Goal: Transaction & Acquisition: Purchase product/service

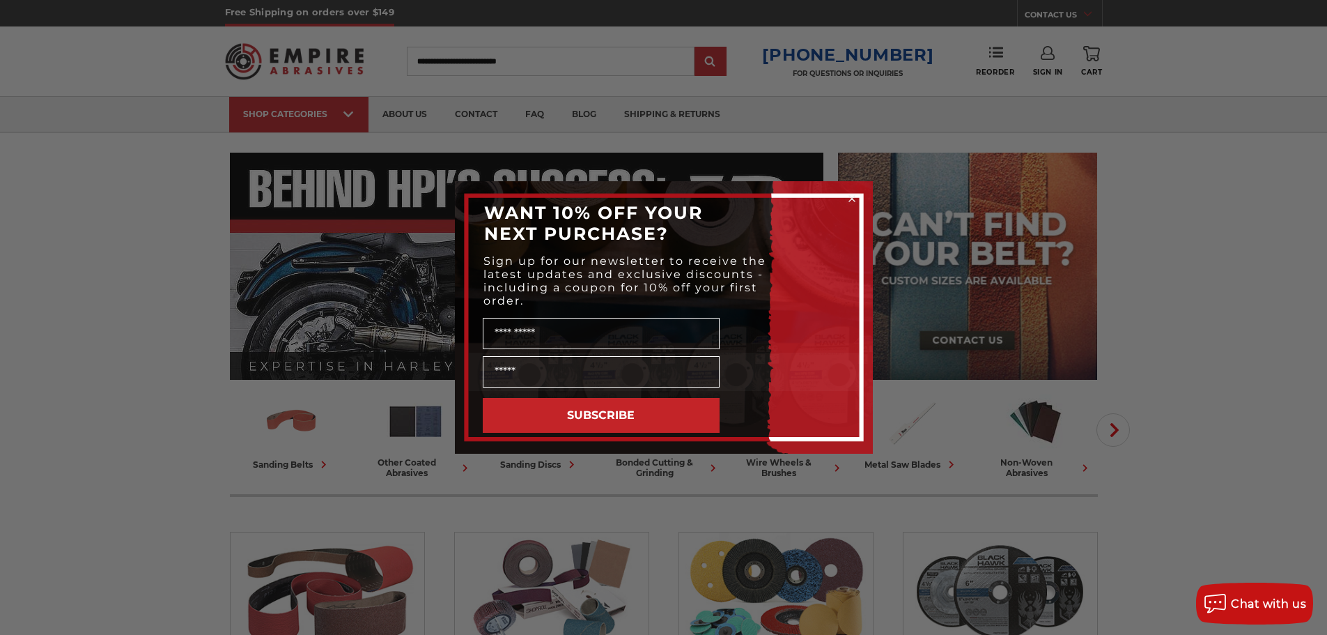
click at [1021, 326] on div "Close dialog WANT 10% OFF YOUR NEXT PURCHASE? Sign up for our newsletter to rec…" at bounding box center [663, 317] width 1327 height 635
click at [1112, 285] on div "Close dialog WANT 10% OFF YOUR NEXT PURCHASE? Sign up for our newsletter to rec…" at bounding box center [663, 317] width 1327 height 635
click at [845, 196] on icon "Close dialog" at bounding box center [852, 199] width 14 height 14
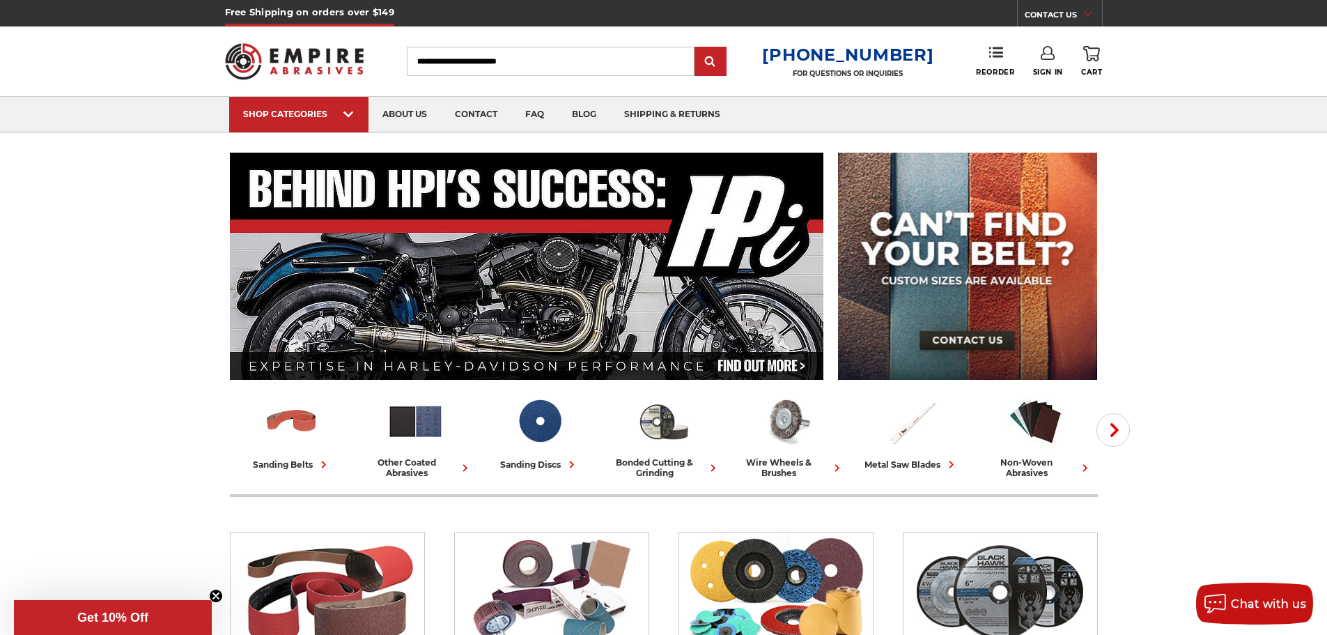
click at [1056, 51] on link "Sign In" at bounding box center [1048, 61] width 30 height 31
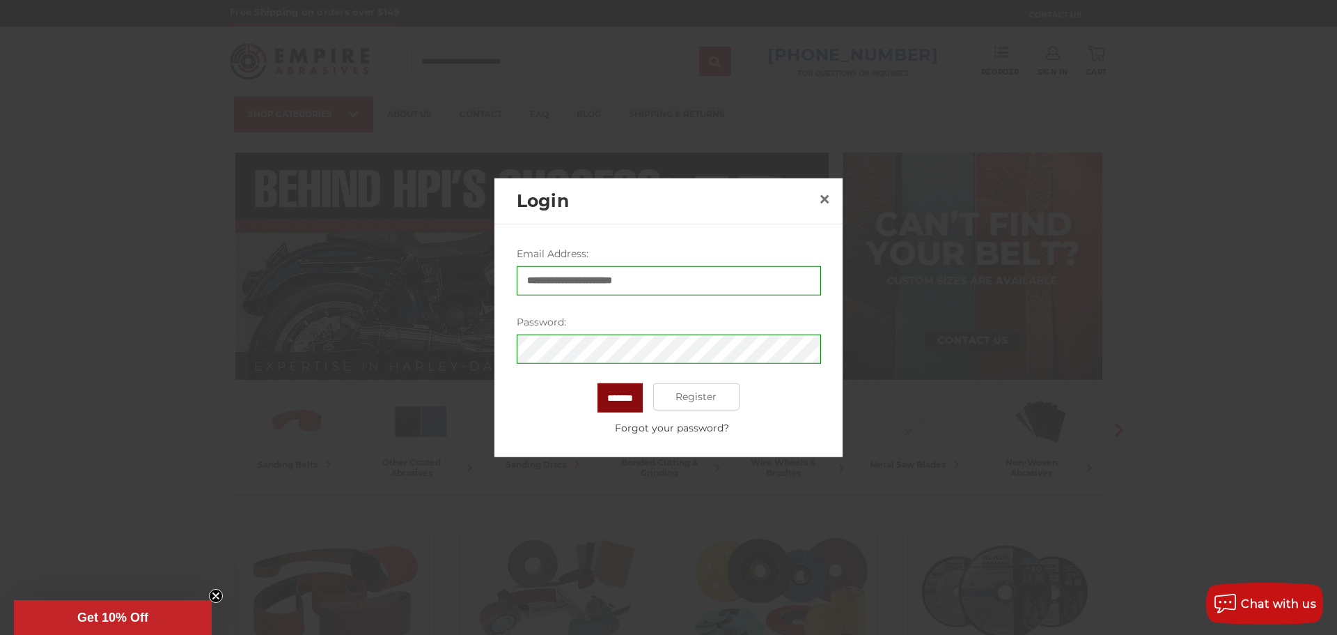
click at [600, 397] on input "*******" at bounding box center [620, 396] width 45 height 29
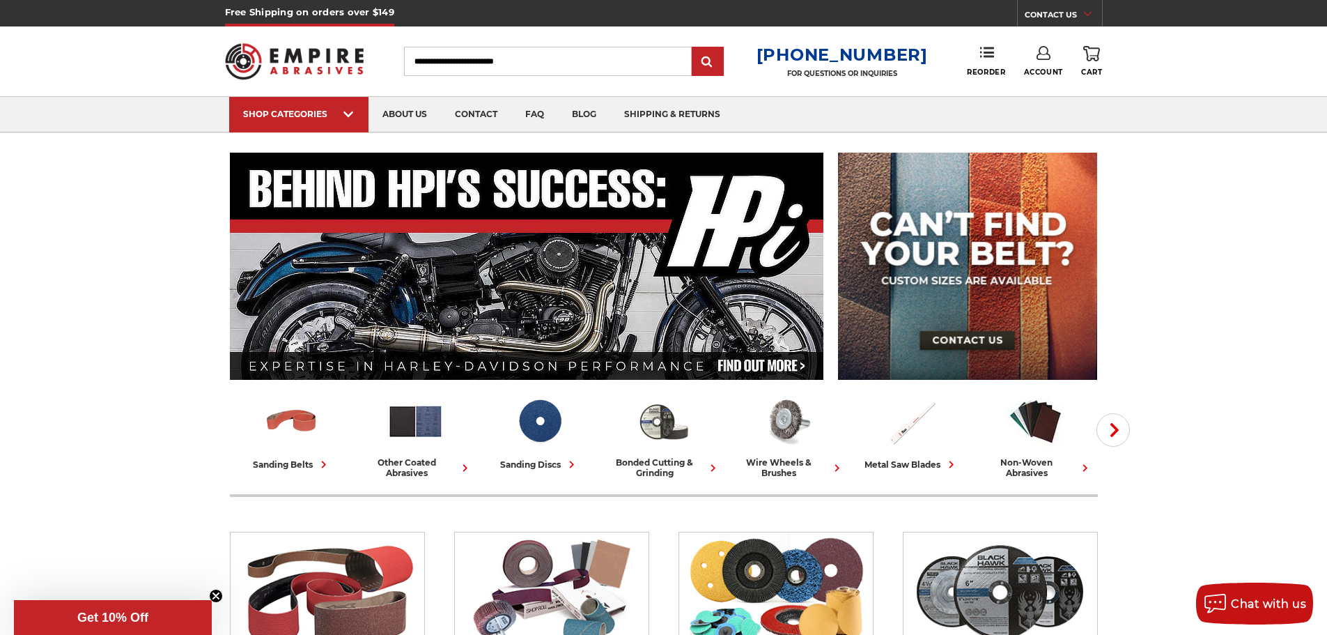
click at [1047, 61] on link "Account" at bounding box center [1043, 61] width 39 height 31
click at [1057, 95] on link "Account" at bounding box center [1043, 90] width 100 height 26
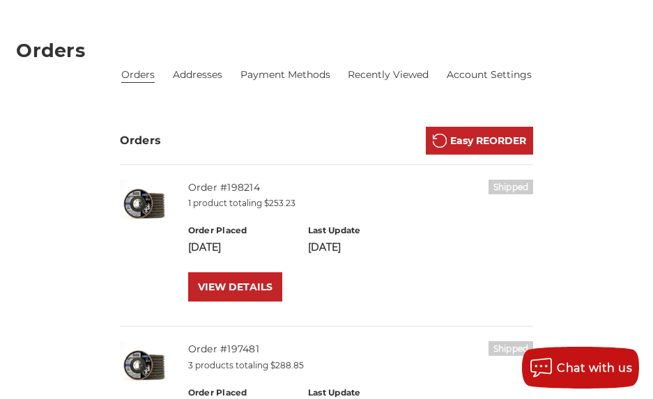
scroll to position [186, 0]
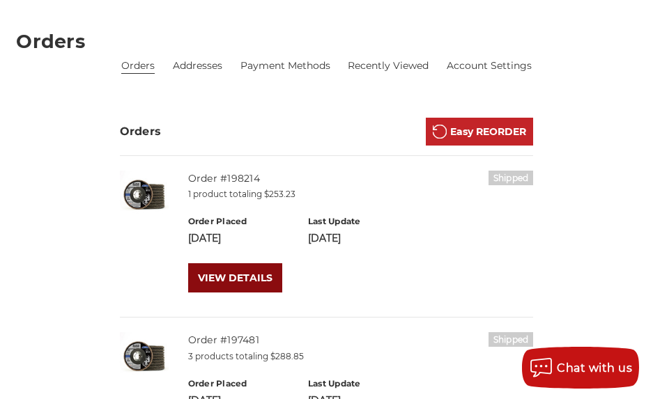
click at [242, 279] on link "VIEW DETAILS" at bounding box center [235, 277] width 94 height 29
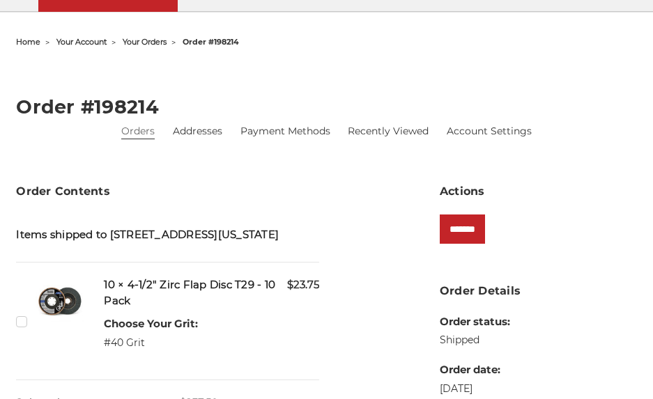
scroll to position [186, 0]
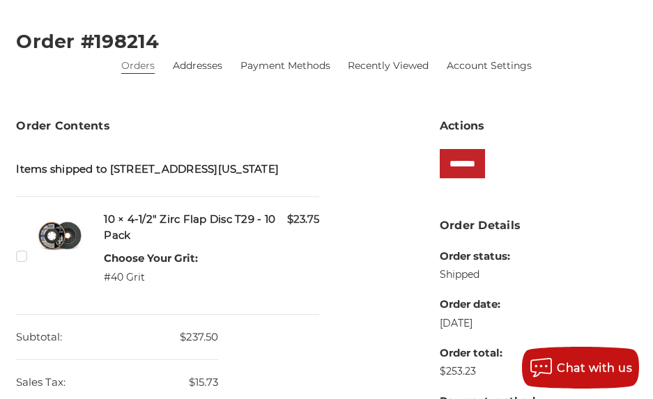
click at [22, 263] on label "Checkbox 538652 label" at bounding box center [23, 256] width 15 height 15
click at [485, 168] on input "*******" at bounding box center [462, 163] width 45 height 29
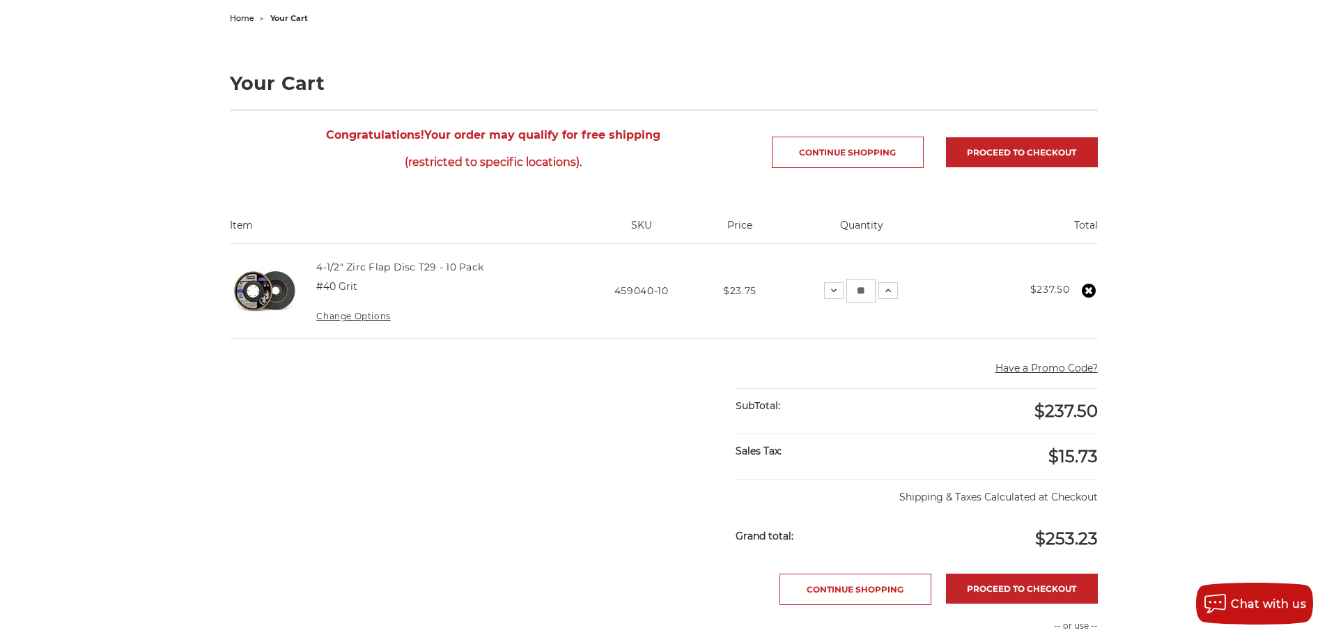
scroll to position [186, 0]
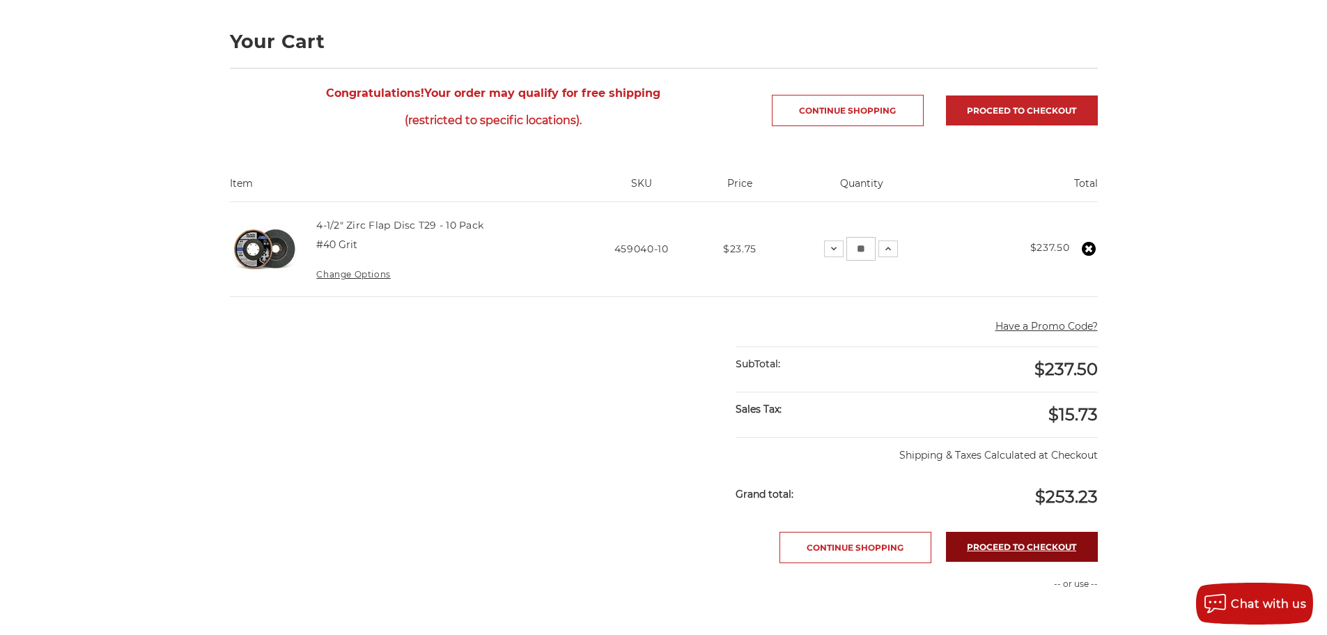
click at [652, 398] on link "Proceed to checkout" at bounding box center [1022, 547] width 152 height 30
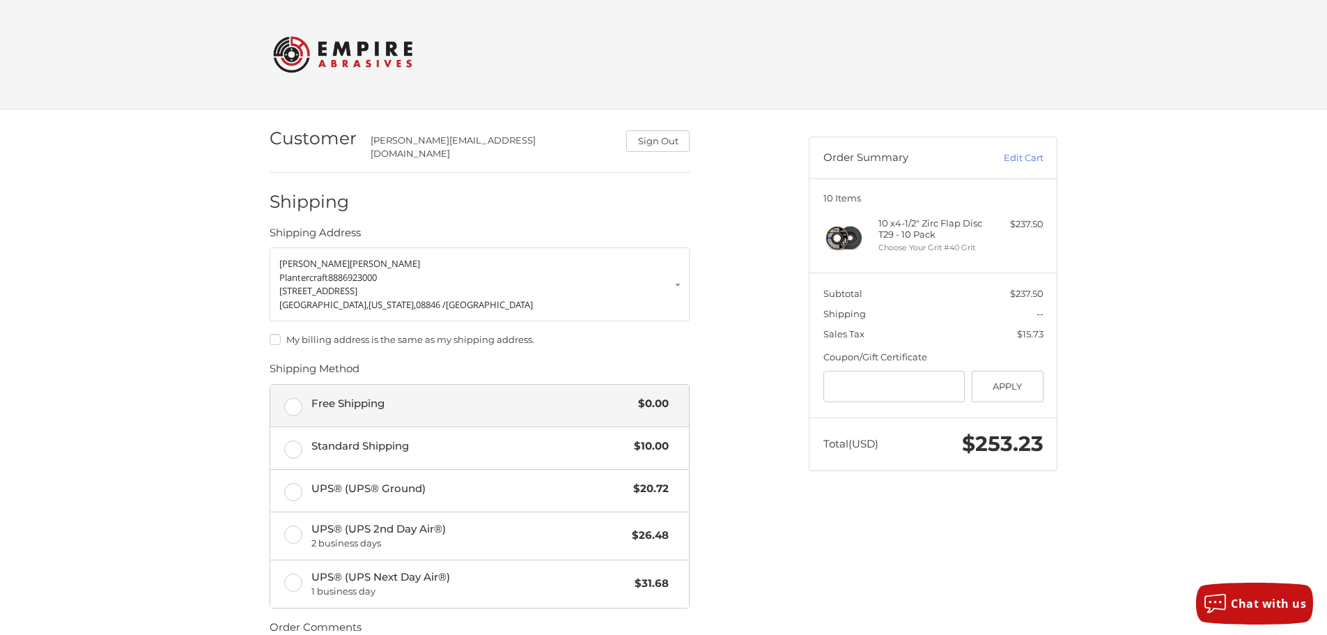
click at [356, 396] on span "Free Shipping" at bounding box center [471, 404] width 320 height 16
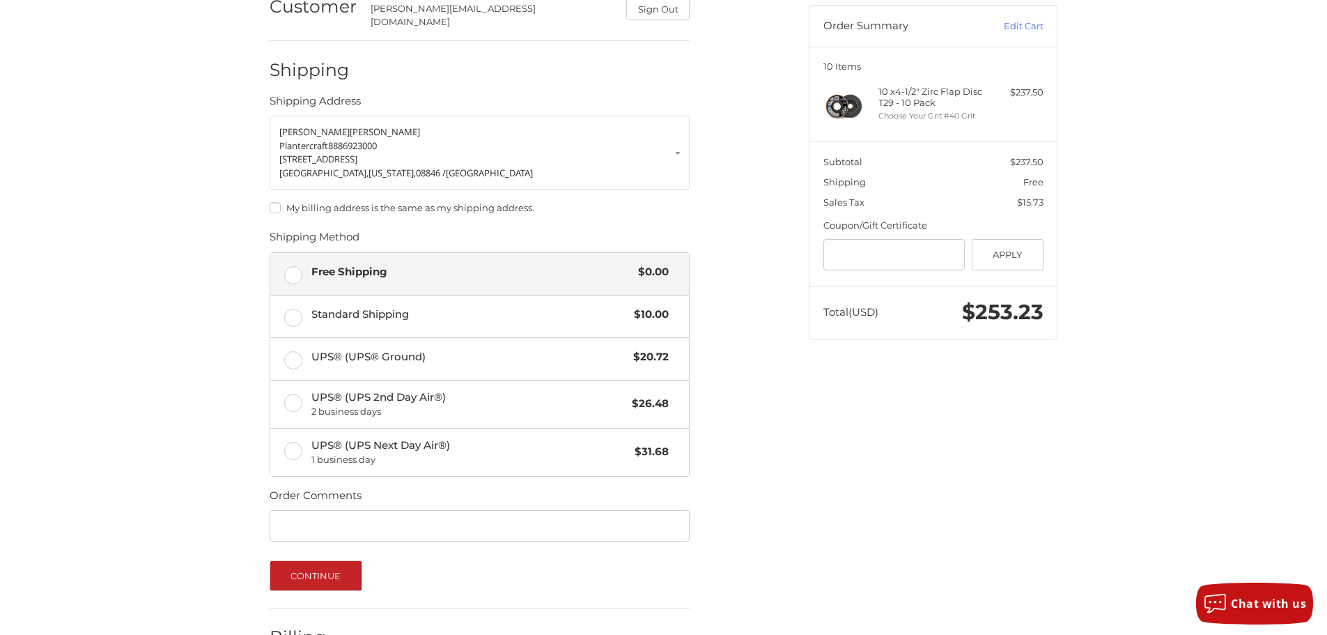
scroll to position [215, 0]
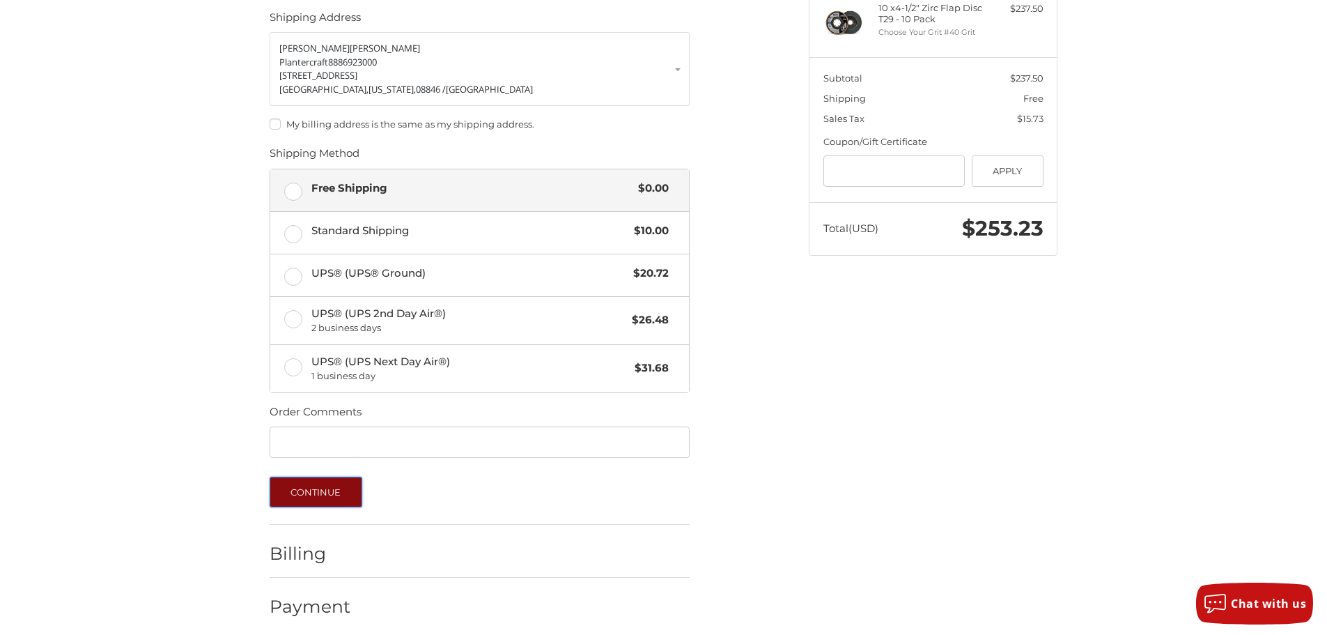
click at [331, 484] on button "Continue" at bounding box center [316, 491] width 93 height 31
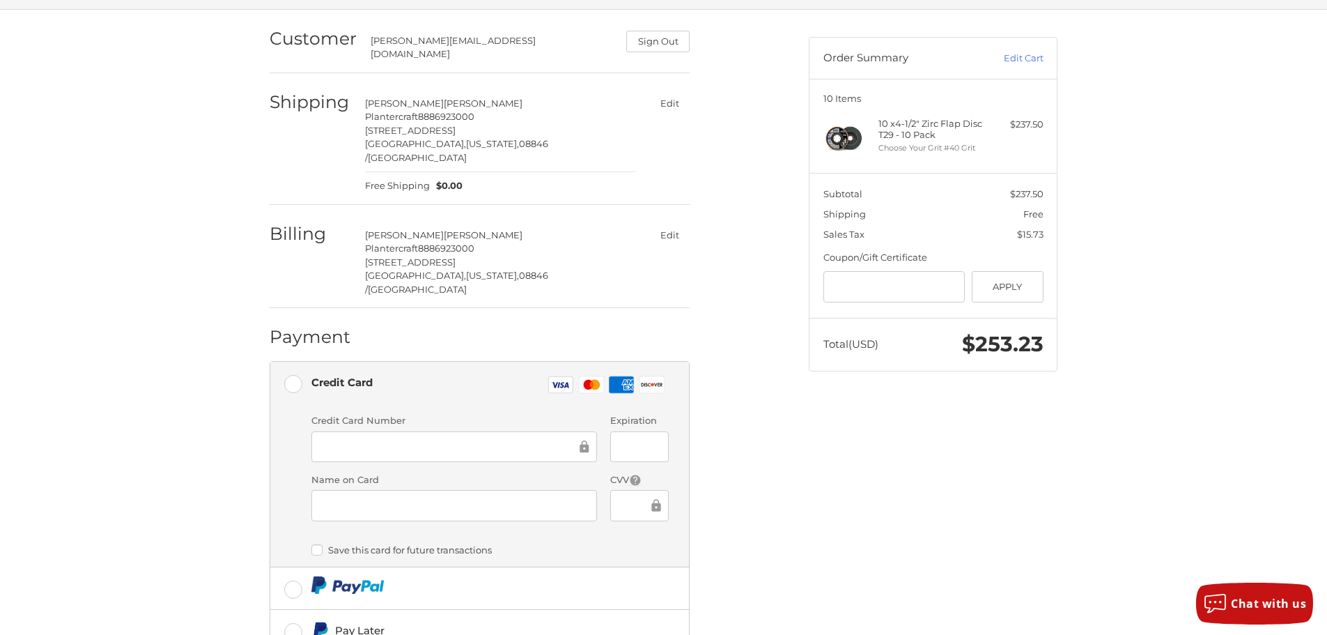
scroll to position [0, 0]
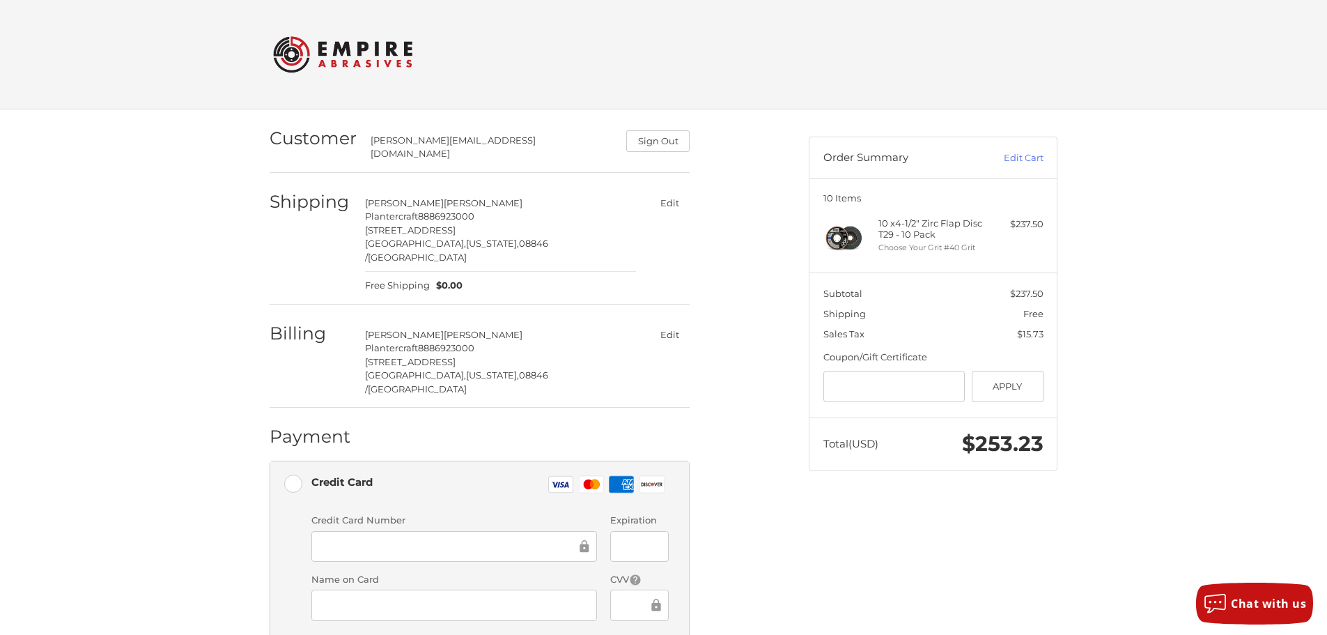
click at [360, 65] on img at bounding box center [342, 54] width 139 height 54
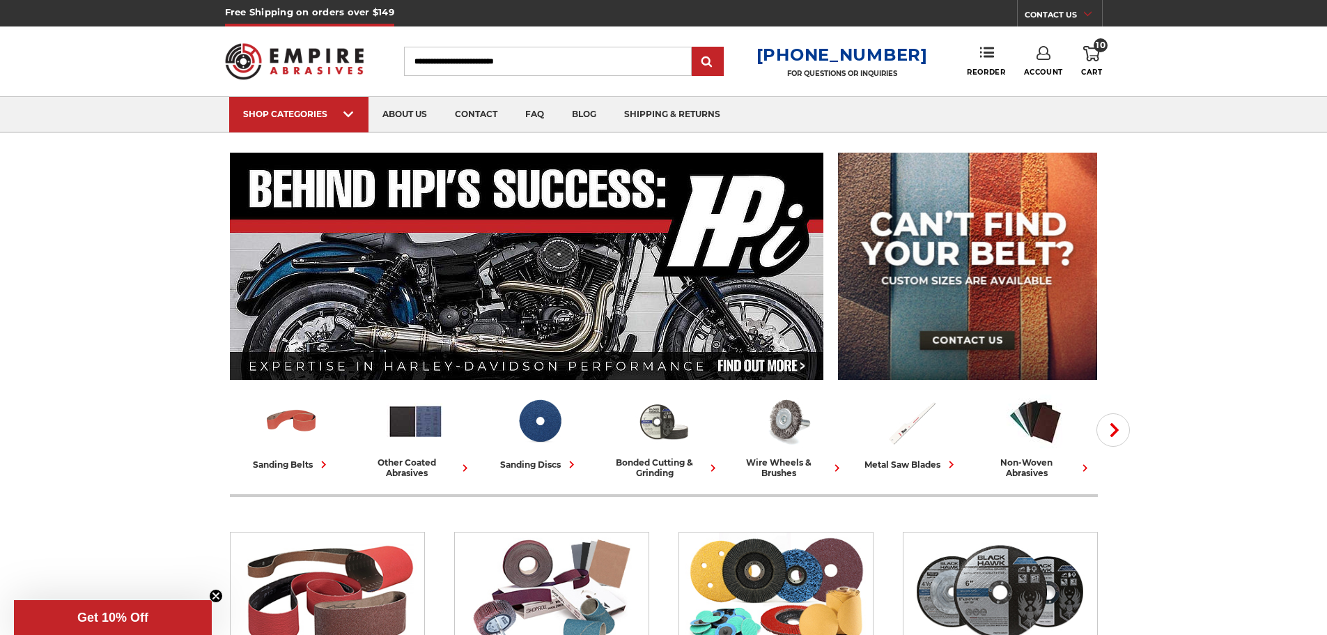
click at [1094, 52] on icon at bounding box center [1091, 53] width 17 height 15
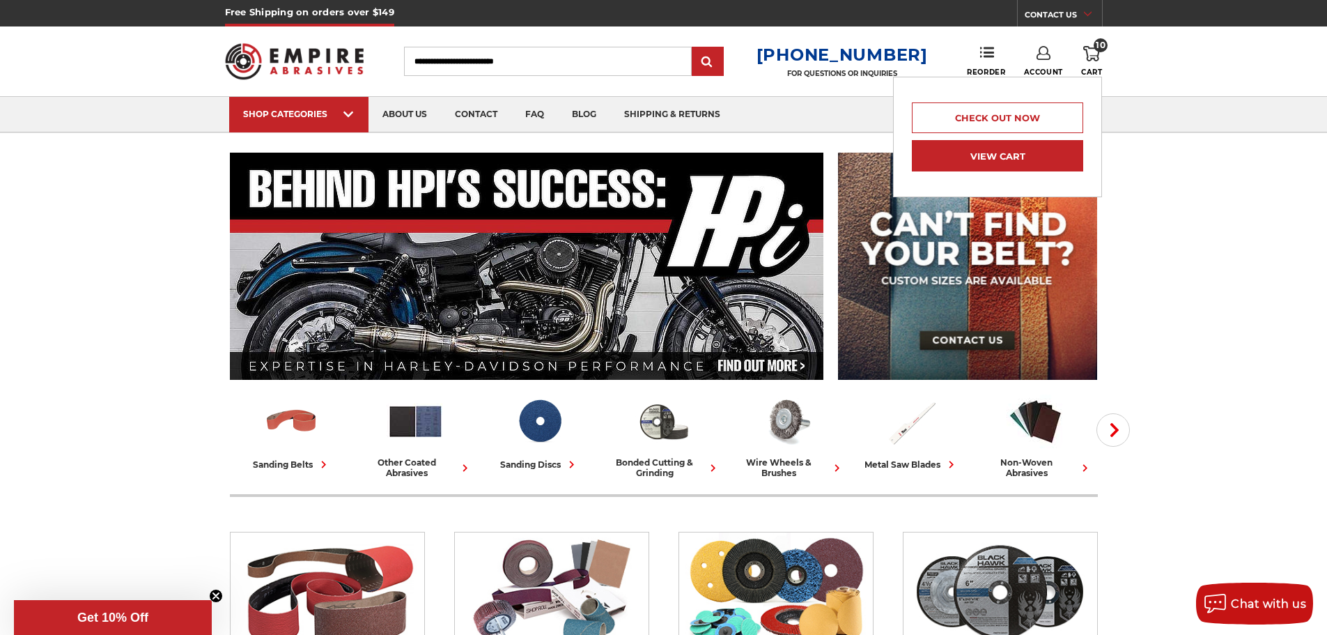
click at [1007, 153] on link "View Cart" at bounding box center [997, 155] width 171 height 31
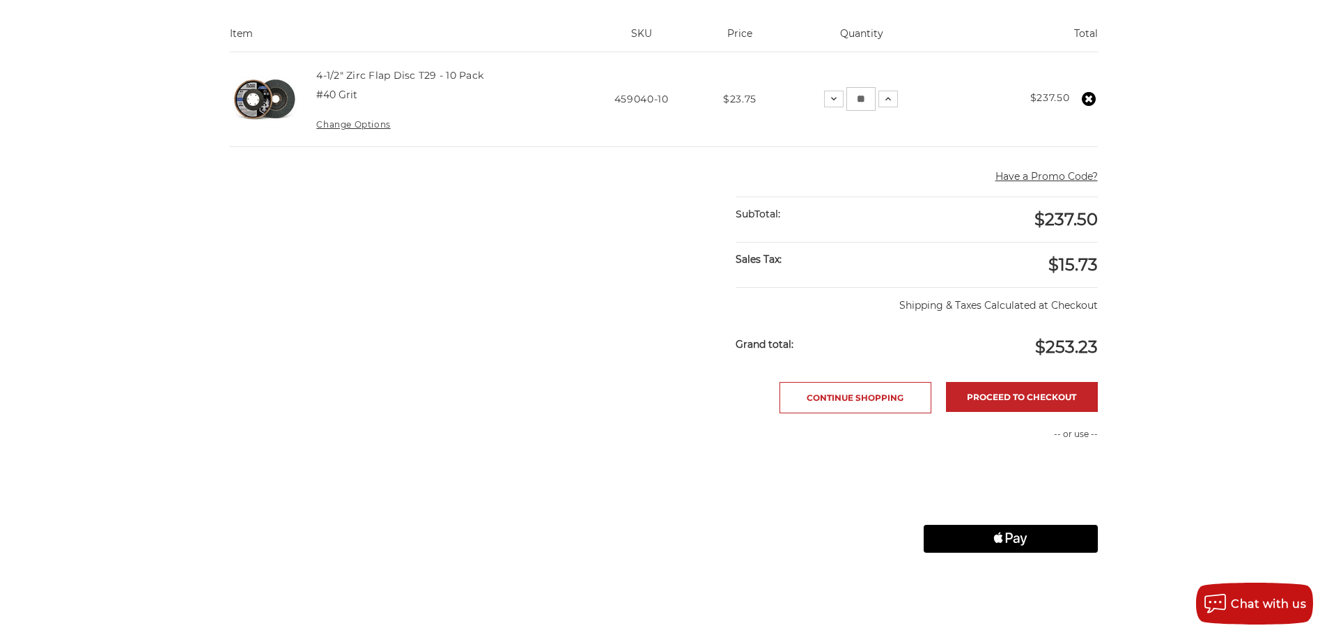
scroll to position [342, 0]
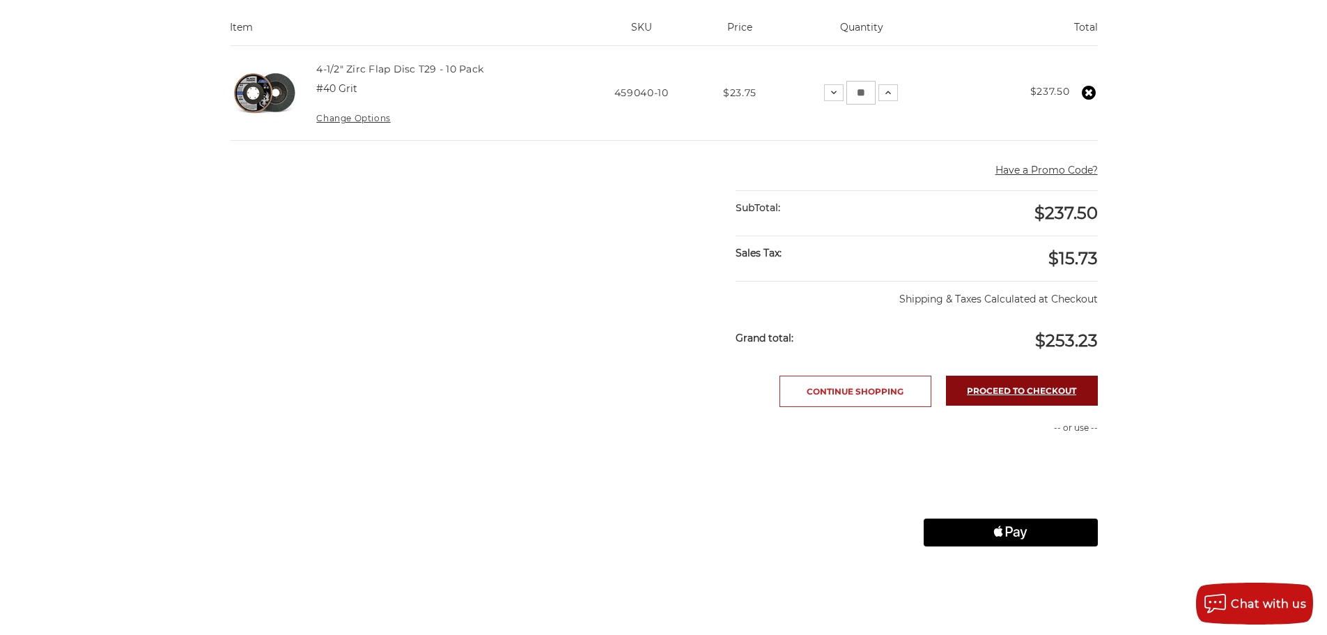
click at [1040, 391] on link "Proceed to checkout" at bounding box center [1022, 390] width 152 height 30
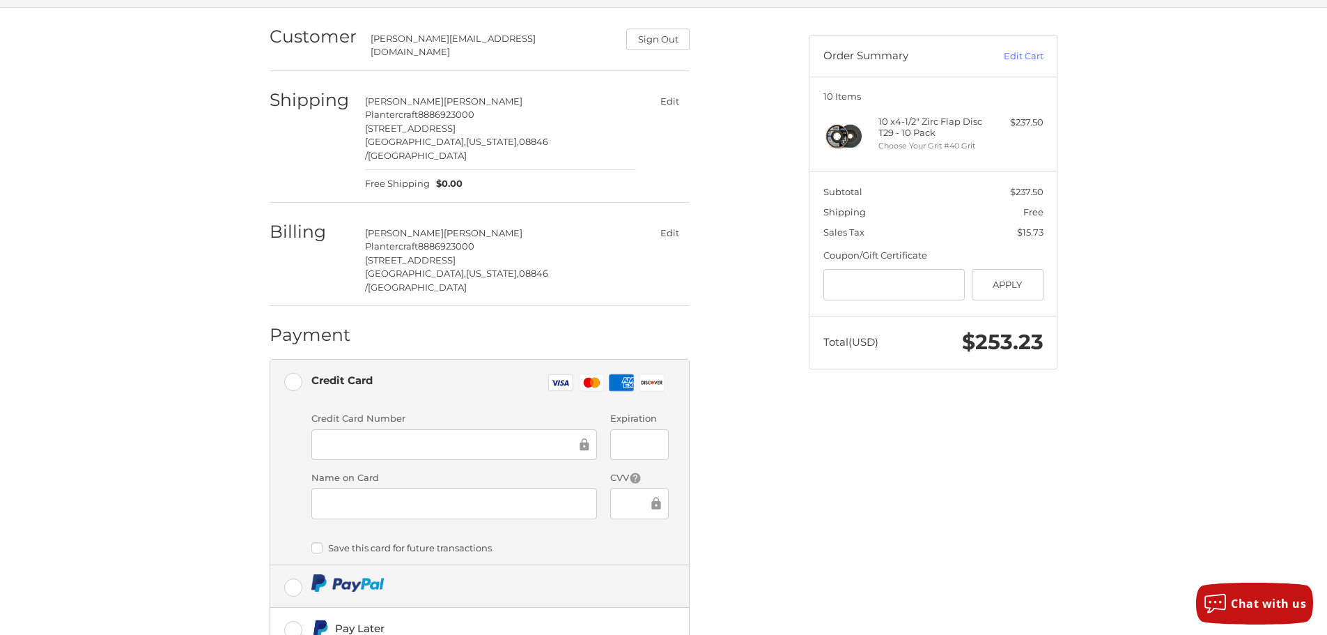
scroll to position [231, 0]
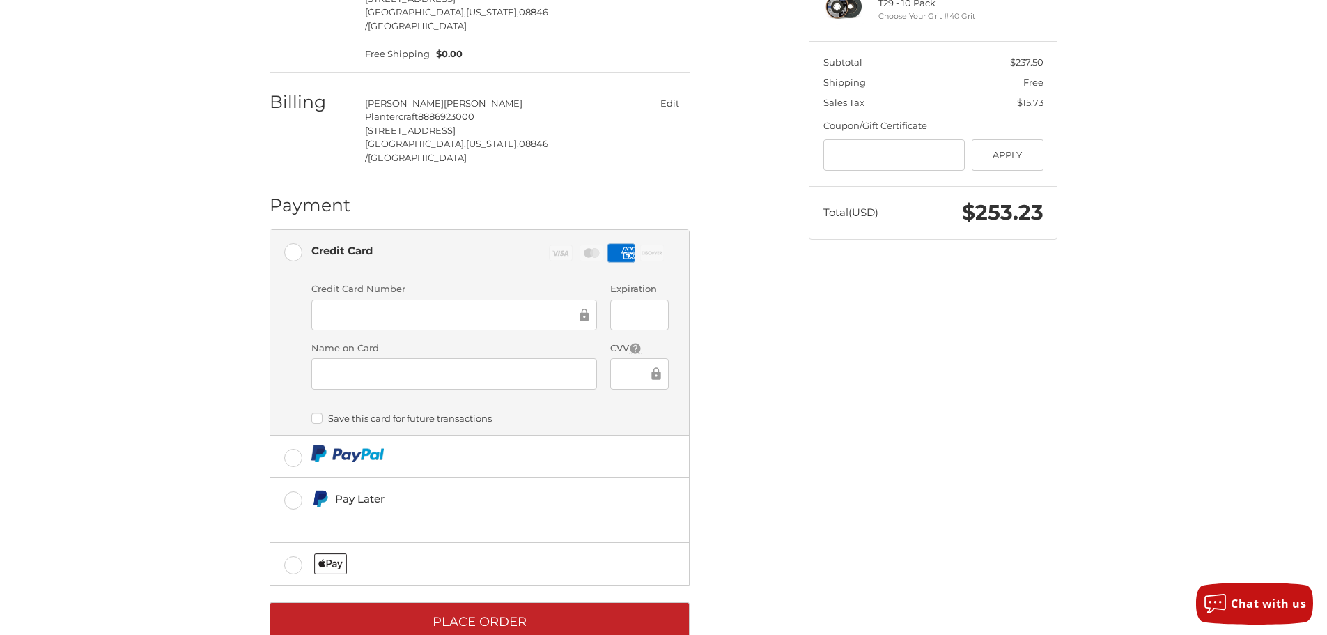
click at [906, 295] on div "Customer paulius@decoplanters.com Sign Out Shipping Paulius Mackevicius Planter…" at bounding box center [664, 274] width 836 height 793
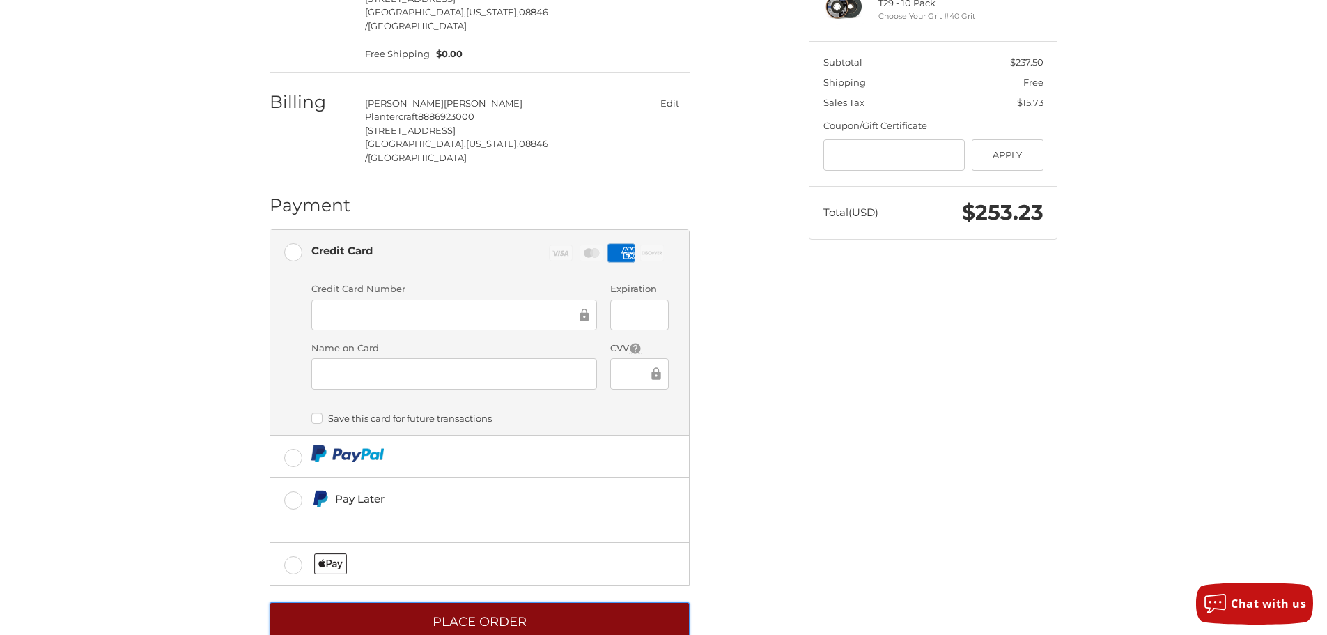
click at [426, 602] on button "Place Order" at bounding box center [480, 621] width 420 height 38
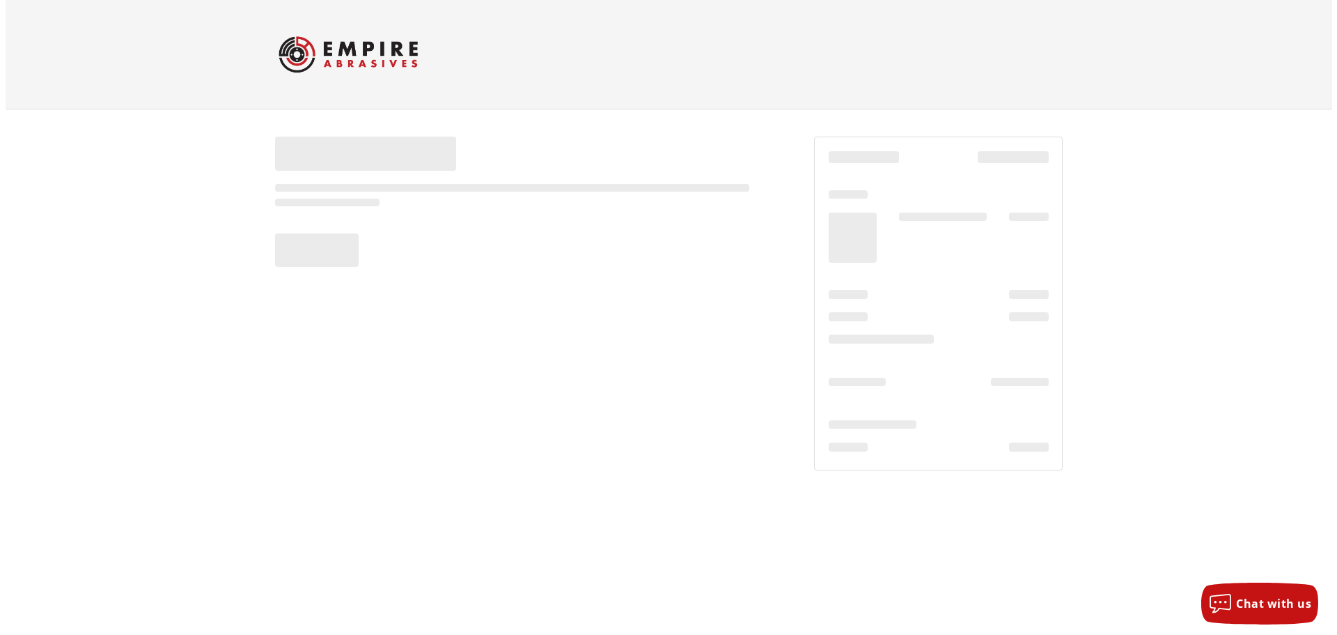
scroll to position [0, 0]
